Goal: Task Accomplishment & Management: Use online tool/utility

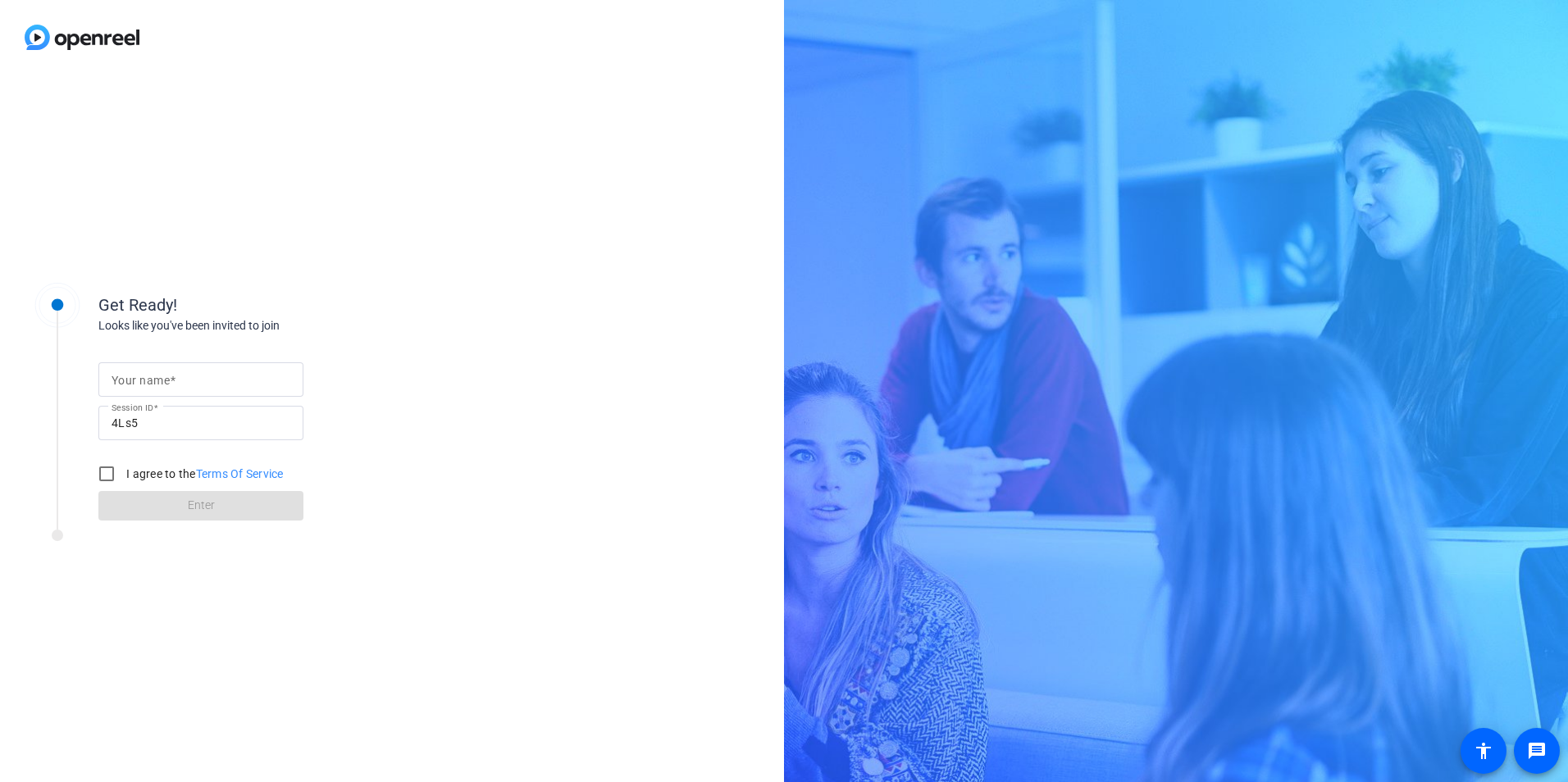
click at [168, 374] on mat-label "Your name" at bounding box center [140, 380] width 58 height 13
click at [168, 372] on input "Your name" at bounding box center [201, 379] width 179 height 20
type input "[PERSON_NAME]"
click at [105, 470] on input "I agree to the Terms Of Service" at bounding box center [106, 474] width 33 height 33
checkbox input "true"
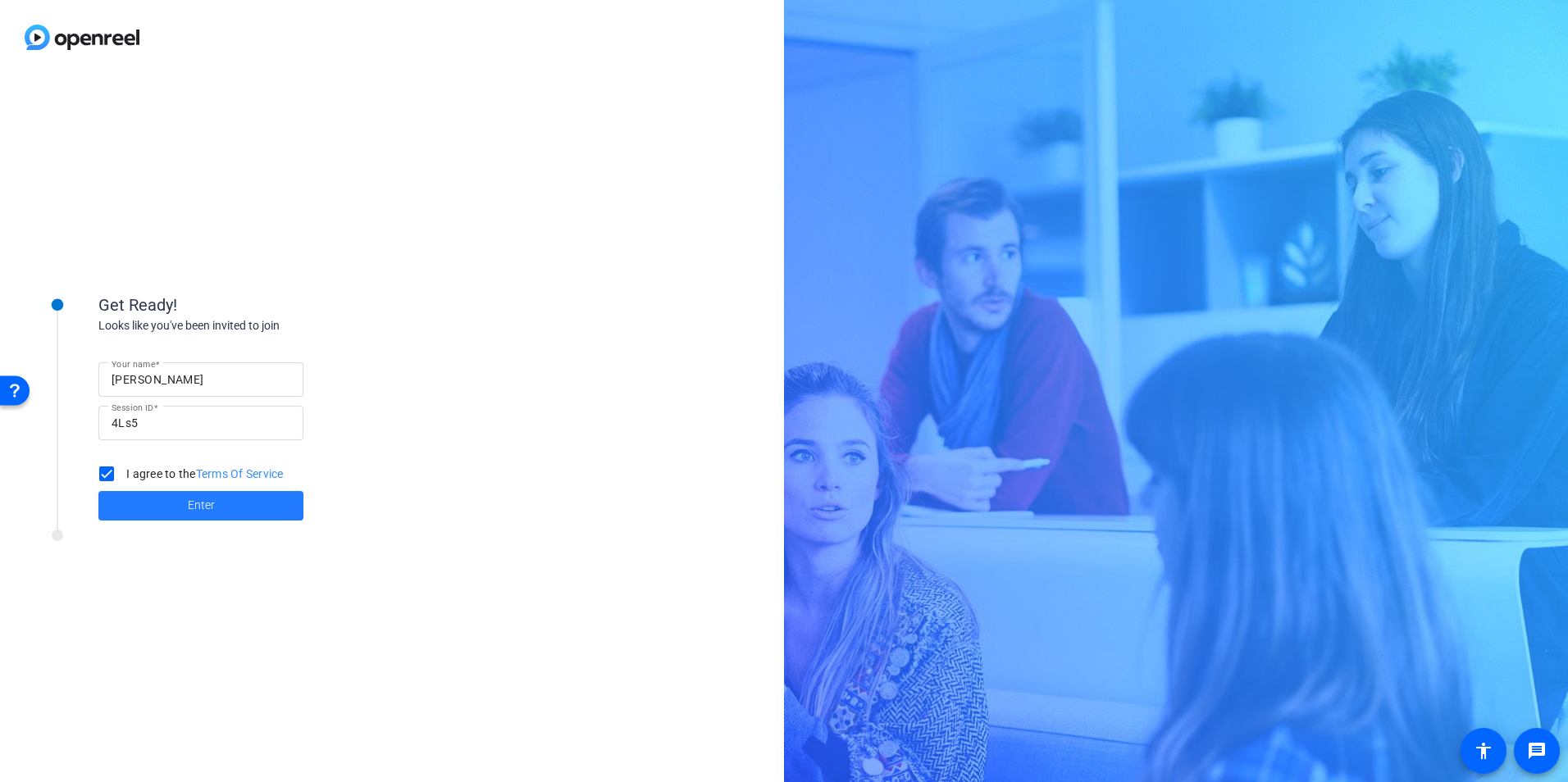
click at [174, 509] on span at bounding box center [201, 506] width 205 height 40
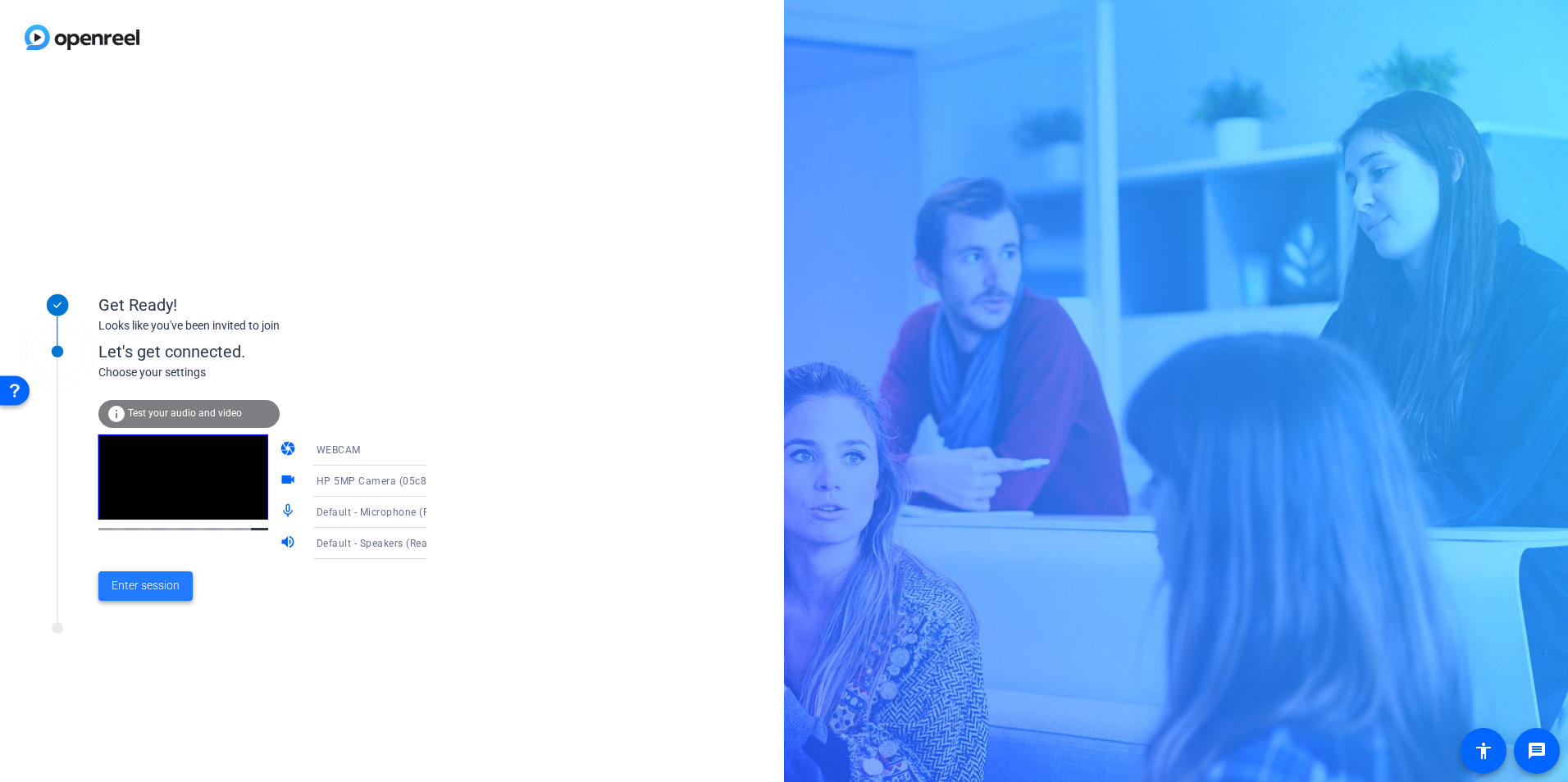
click at [175, 582] on span "Enter session" at bounding box center [145, 586] width 68 height 17
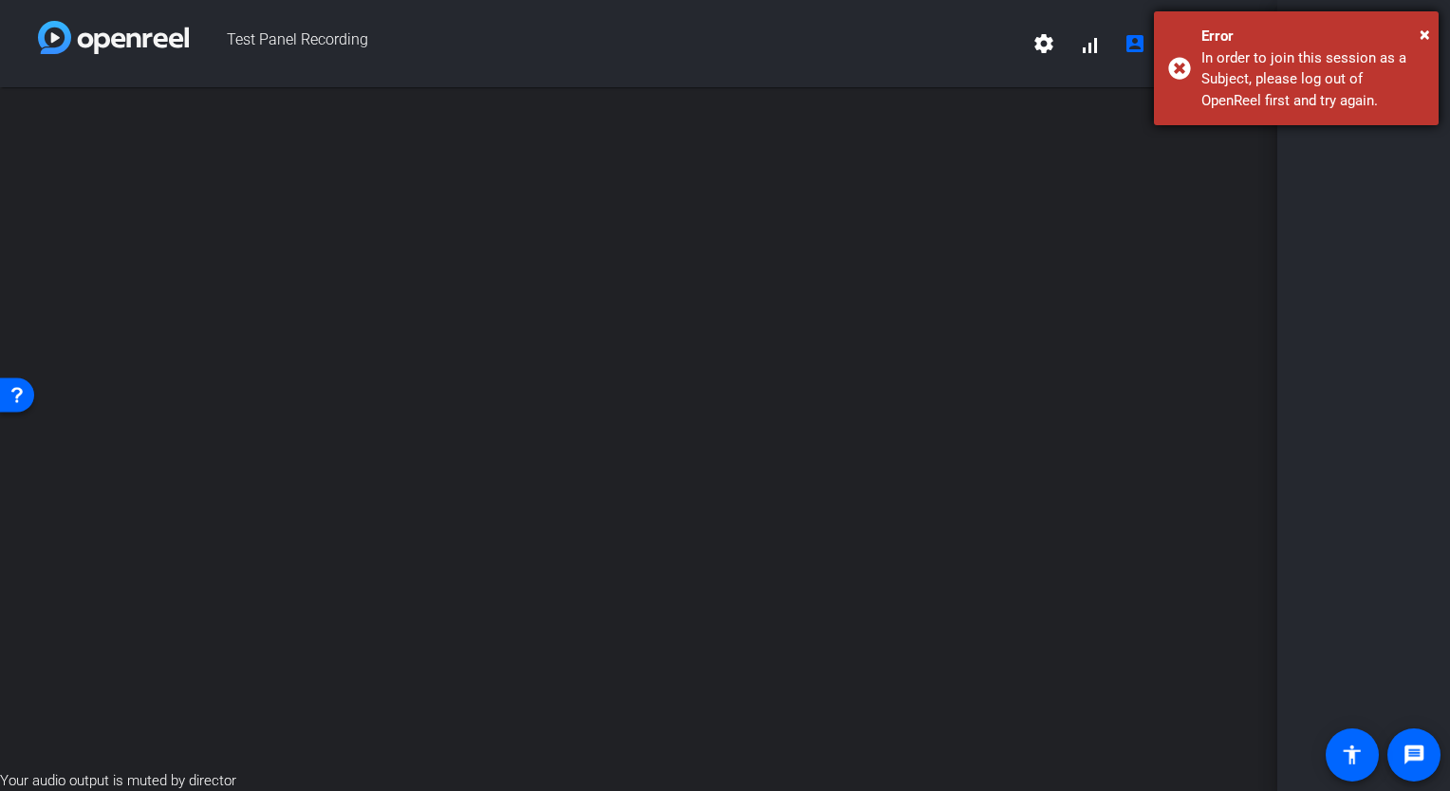
click at [1181, 68] on div "× Error In order to join this session as a Subject, please log out of OpenReel …" at bounding box center [1296, 68] width 285 height 114
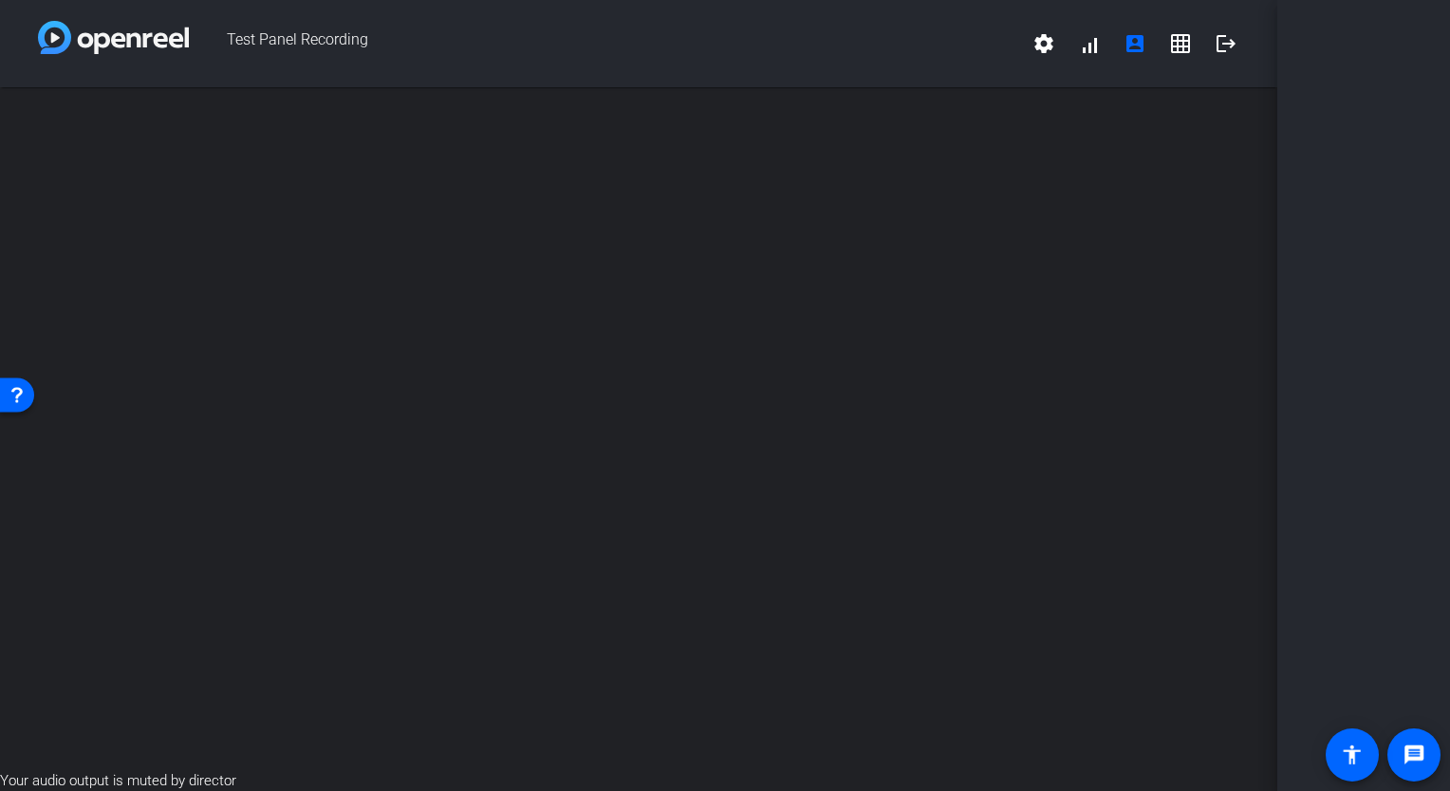
click at [1328, 358] on div at bounding box center [1363, 395] width 173 height 791
click at [1347, 748] on mat-icon "accessibility" at bounding box center [1352, 755] width 23 height 23
